Goal: Information Seeking & Learning: Stay updated

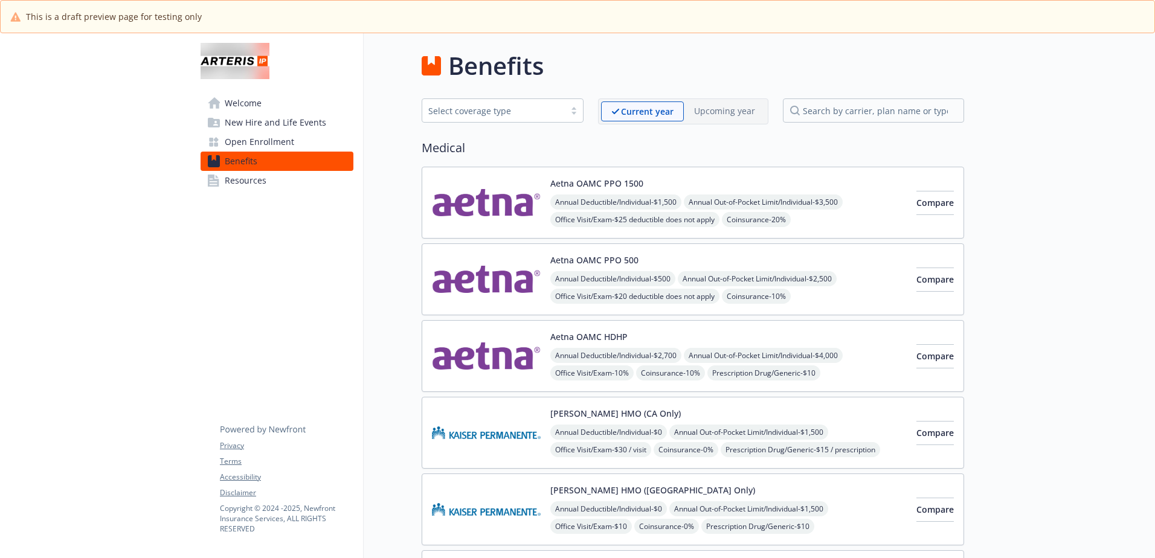
click at [728, 111] on p "Upcoming year" at bounding box center [724, 111] width 61 height 13
